Goal: Find contact information: Find contact information

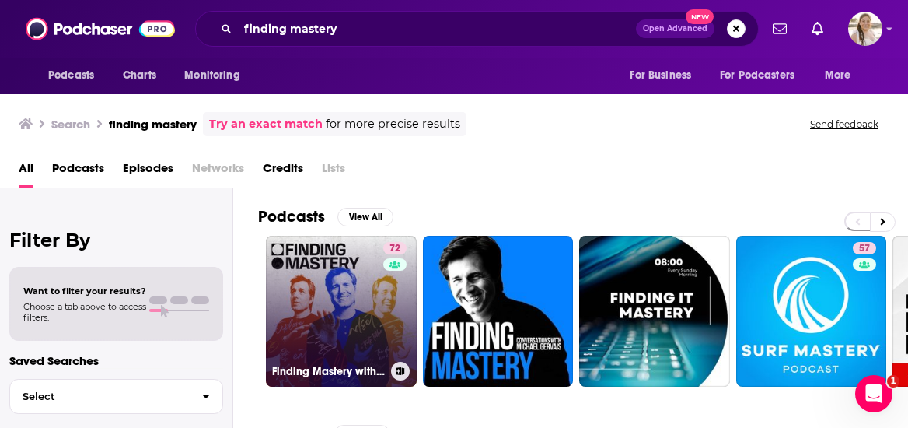
click at [350, 327] on link "72 Finding Mastery with [PERSON_NAME]" at bounding box center [341, 311] width 151 height 151
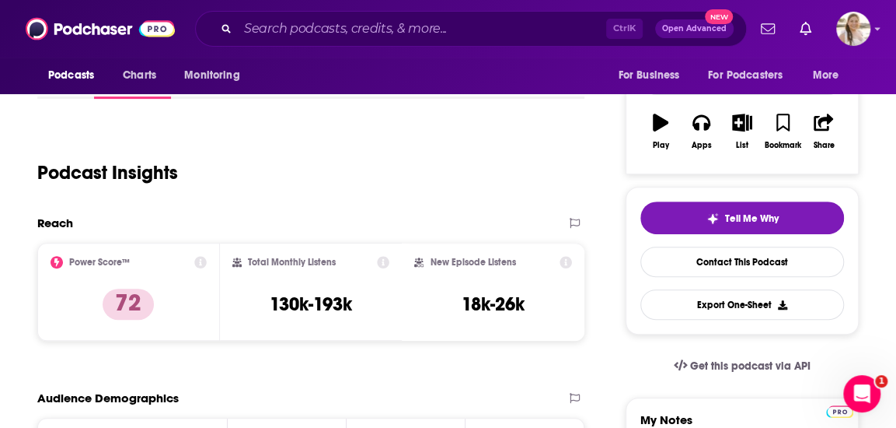
scroll to position [78, 0]
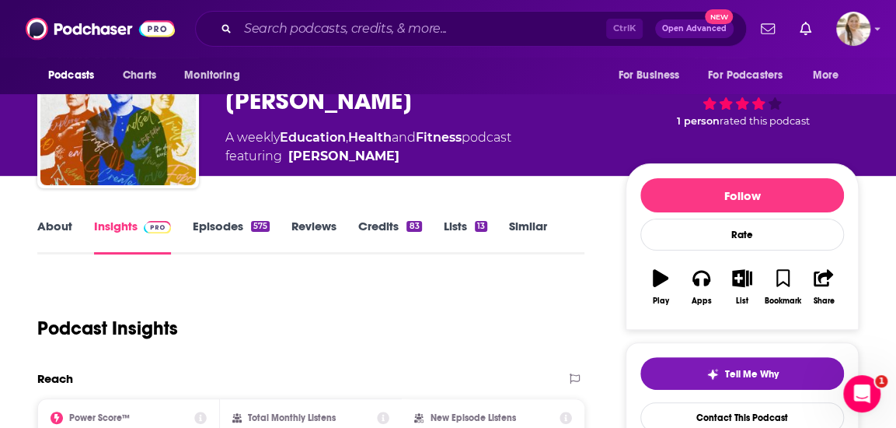
click at [56, 229] on link "About" at bounding box center [54, 236] width 35 height 36
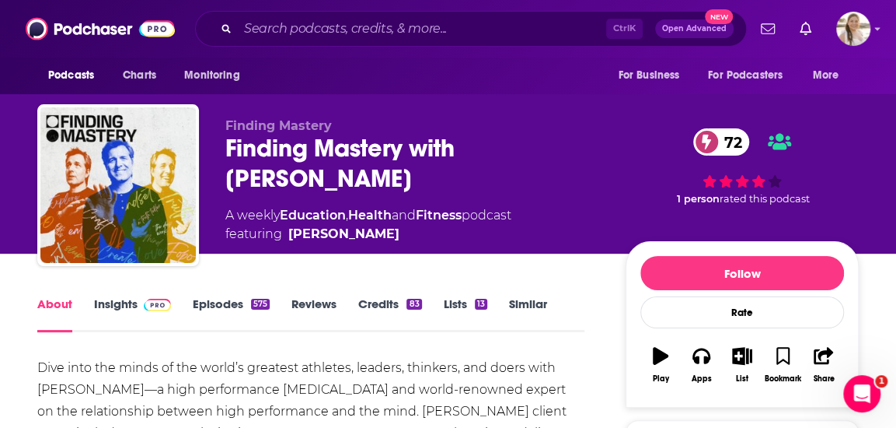
scroll to position [155, 0]
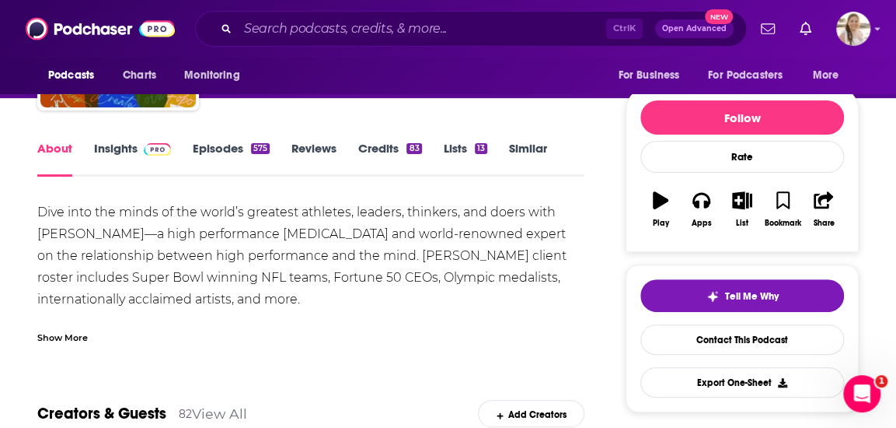
click at [160, 323] on div "Show More" at bounding box center [310, 331] width 547 height 26
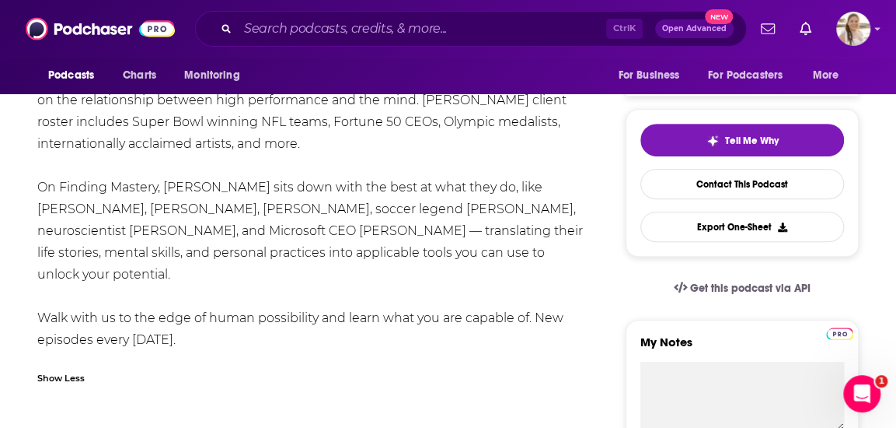
scroll to position [78, 0]
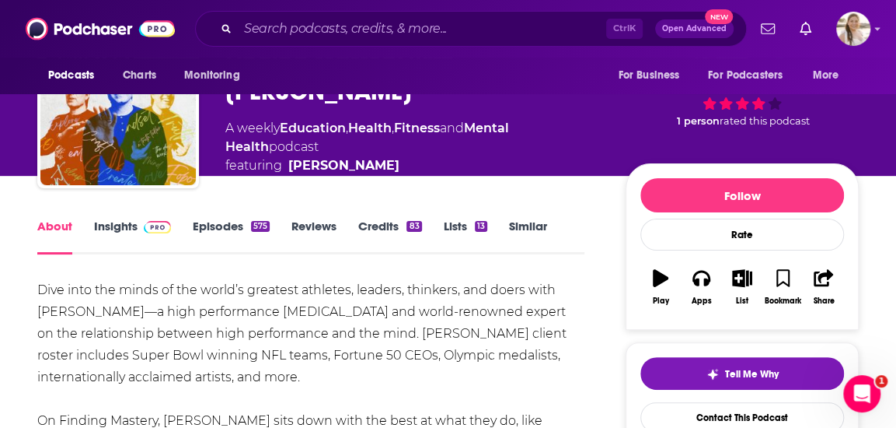
click at [205, 222] on link "Episodes 575" at bounding box center [231, 236] width 77 height 36
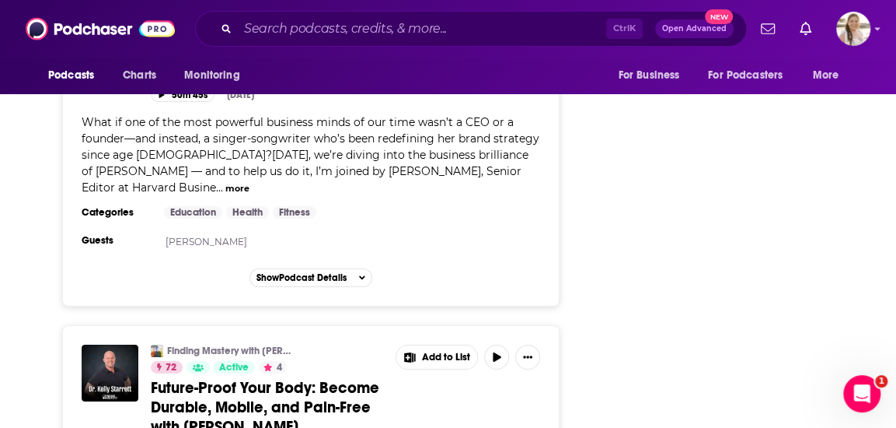
scroll to position [5442, 0]
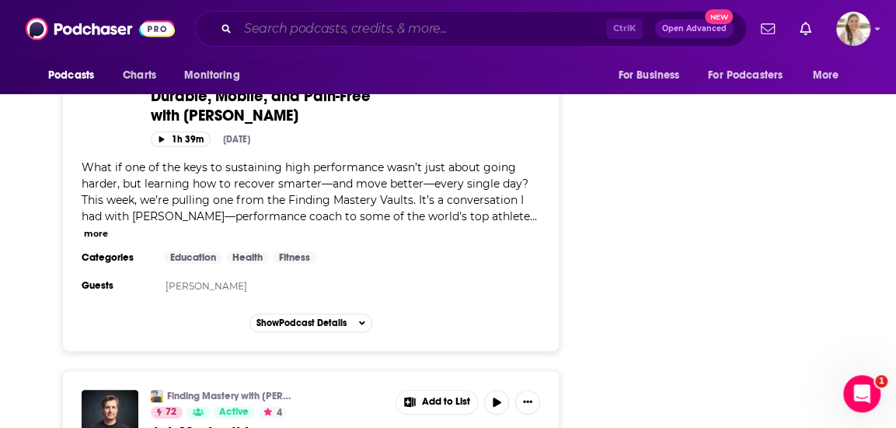
click at [381, 29] on input "Search podcasts, credits, & more..." at bounding box center [422, 28] width 369 height 25
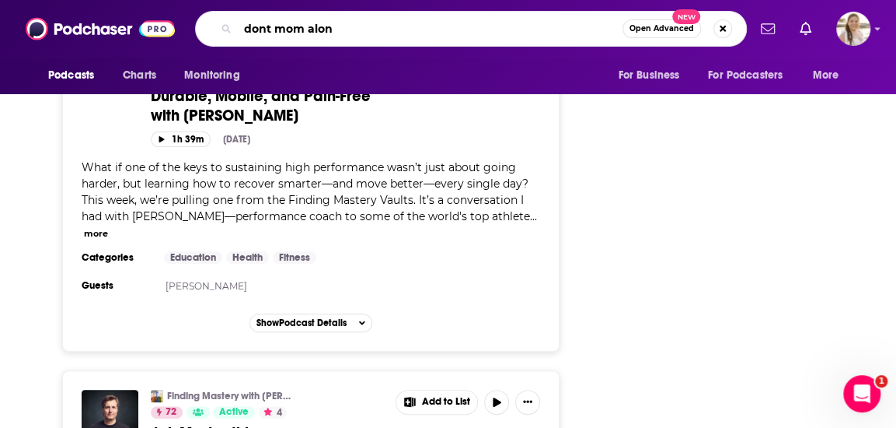
type input "dont mom alone"
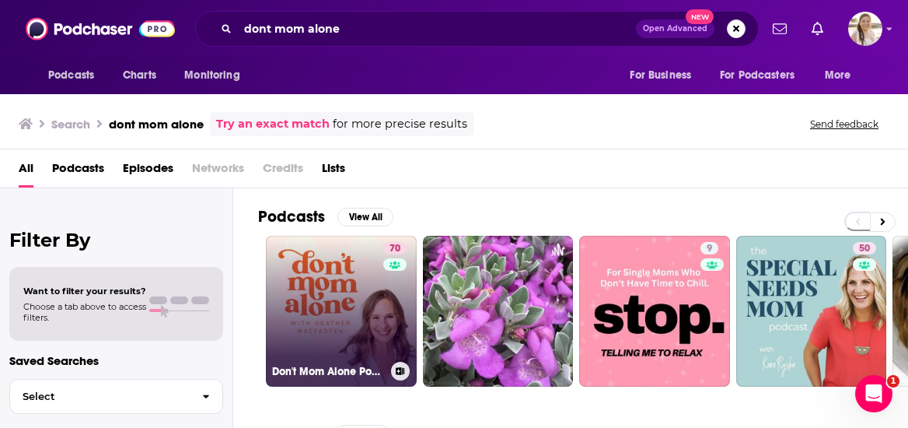
click at [321, 290] on link "70 Don't Mom Alone Podcast" at bounding box center [341, 311] width 151 height 151
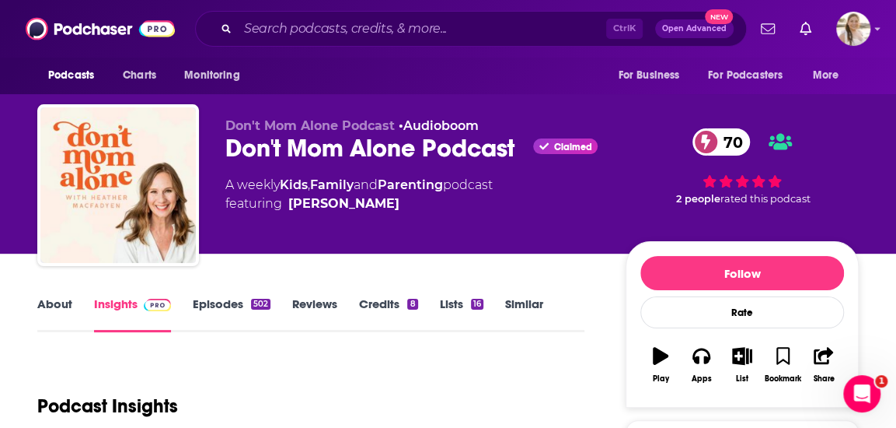
scroll to position [155, 0]
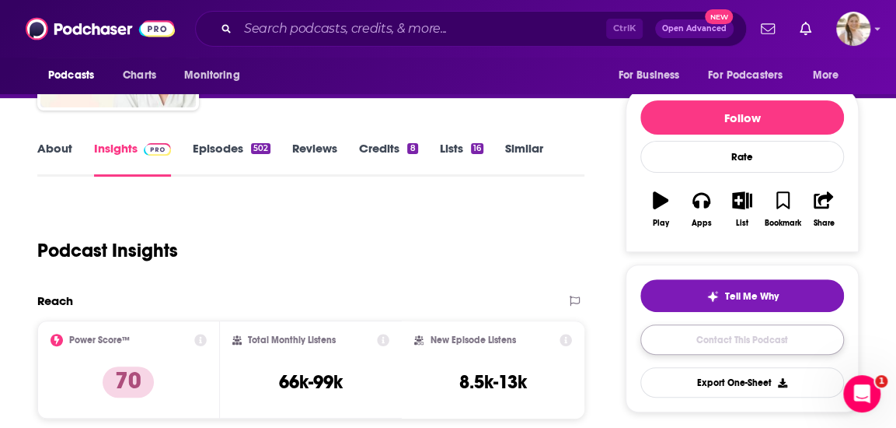
click at [788, 344] on link "Contact This Podcast" at bounding box center [743, 339] width 204 height 30
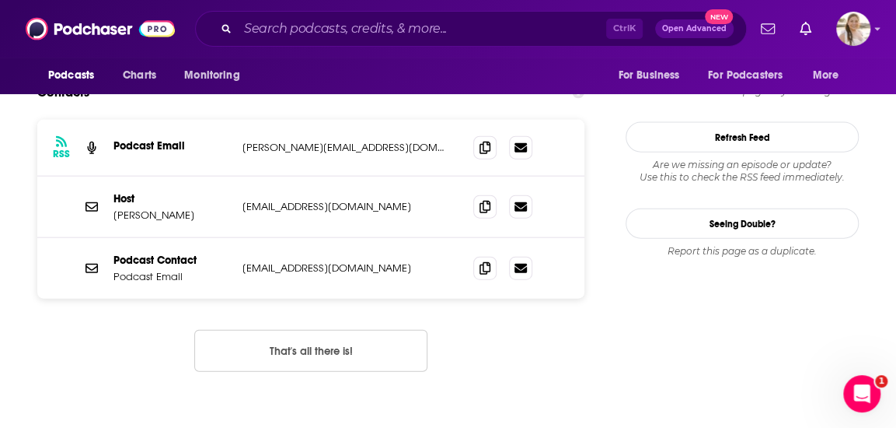
scroll to position [1473, 0]
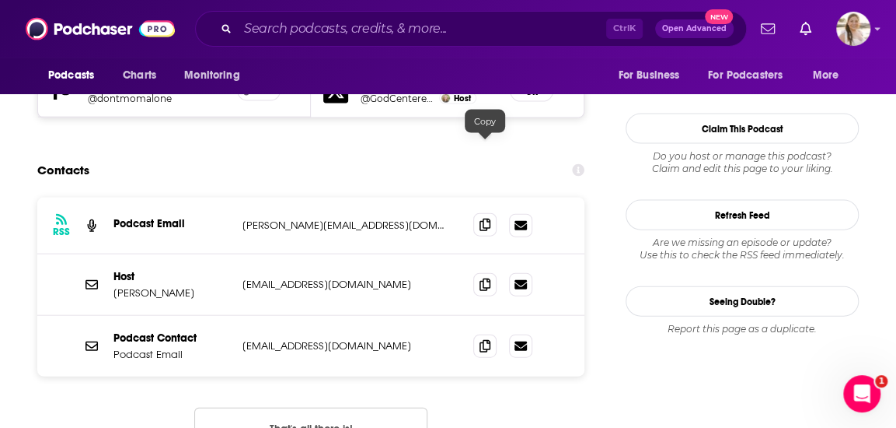
click at [492, 213] on span at bounding box center [484, 224] width 23 height 23
